Goal: Information Seeking & Learning: Learn about a topic

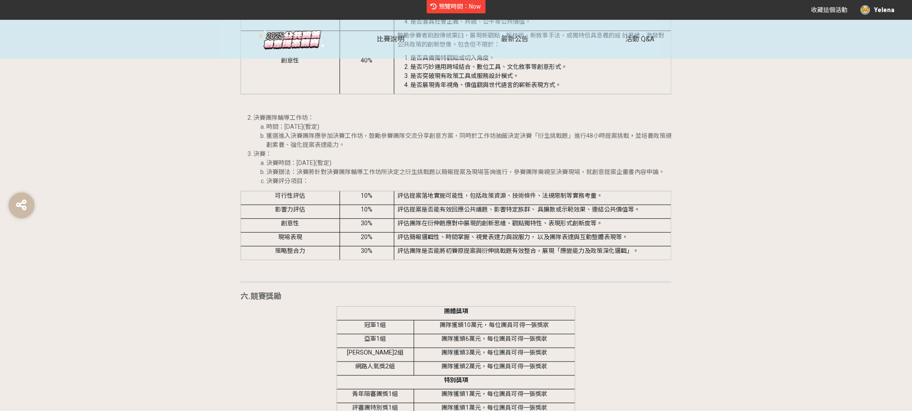
scroll to position [1168, 0]
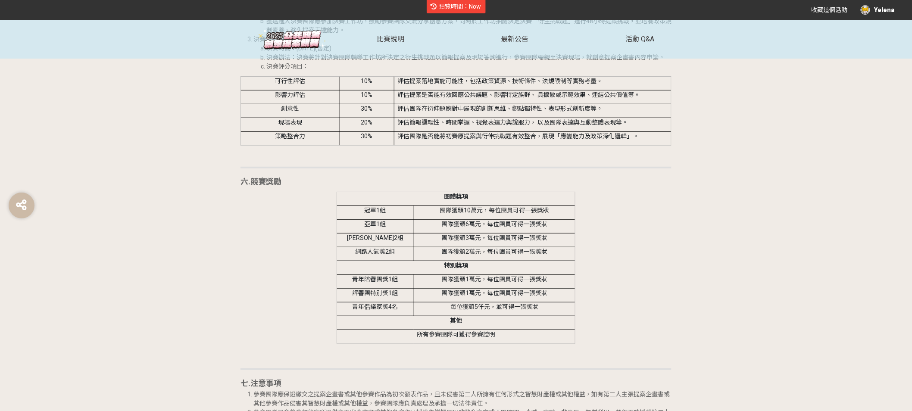
scroll to position [1565, 0]
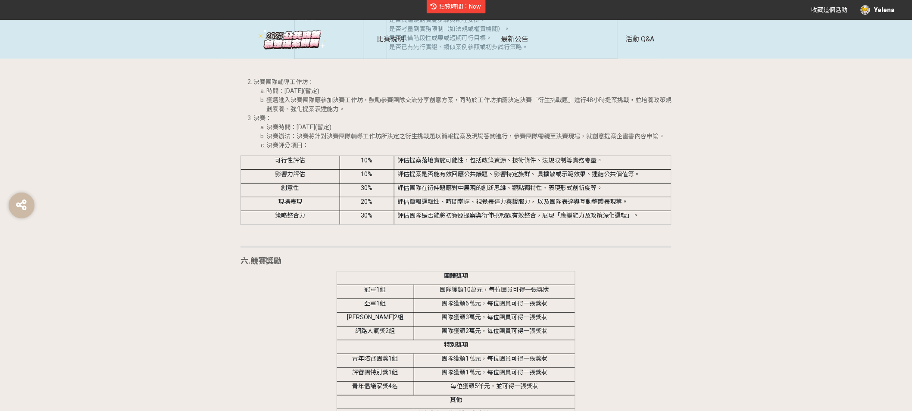
scroll to position [1349, 0]
